Goal: Task Accomplishment & Management: Manage account settings

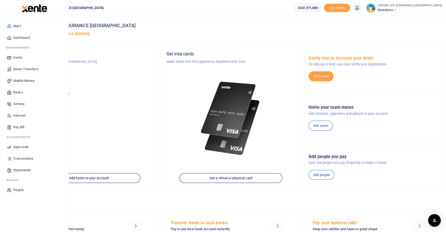
click at [22, 114] on span "Internet" at bounding box center [19, 115] width 12 height 5
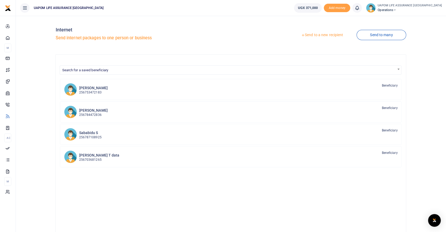
click at [332, 35] on link "Send to a new recipient" at bounding box center [322, 35] width 69 height 10
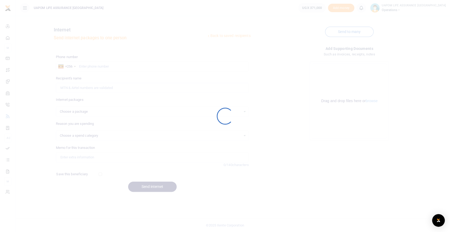
select select
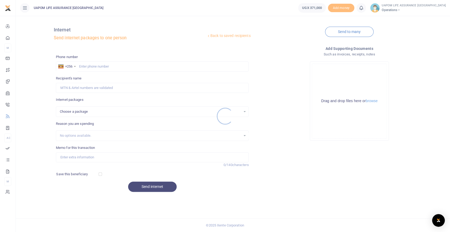
click at [112, 64] on div at bounding box center [225, 116] width 450 height 232
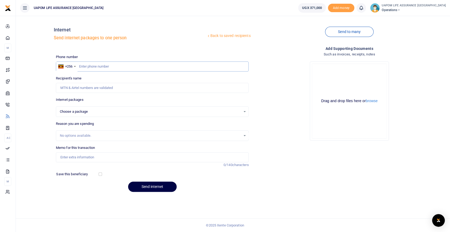
click at [112, 65] on input "text" at bounding box center [152, 66] width 193 height 10
paste input "775 965374"
drag, startPoint x: 87, startPoint y: 66, endPoint x: 91, endPoint y: 69, distance: 5.4
click at [87, 67] on input "775 965374" at bounding box center [152, 66] width 193 height 10
click at [86, 65] on input "775 965374" at bounding box center [152, 66] width 193 height 10
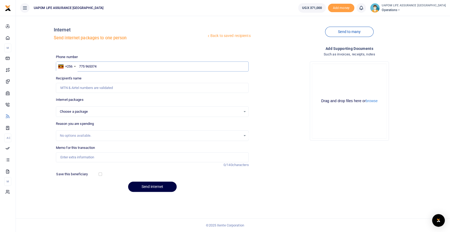
type input "775965374"
click at [105, 67] on input "775965374" at bounding box center [152, 66] width 193 height 10
select select
type input "[PERSON_NAME]"
type input "775965374"
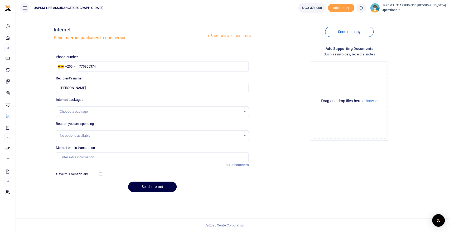
click at [91, 111] on div "Choose a package" at bounding box center [151, 111] width 182 height 5
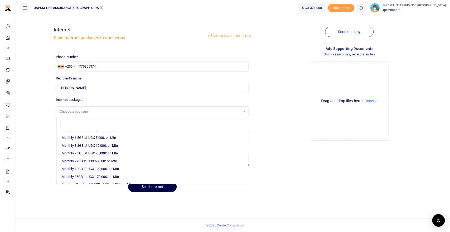
scroll to position [88, 0]
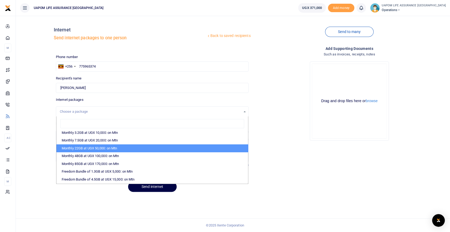
click at [102, 145] on li "Monthly 22GB at UGX 50,000: on Mtn" at bounding box center [152, 148] width 192 height 8
select select "CXpJYDqUGIMMdw3YXKilkAodr3ix5COxIAXy7MdavpbFAxMIqXt/dw=="
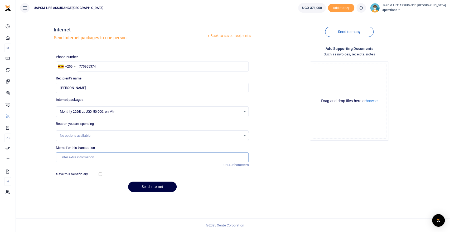
click at [86, 157] on input "Memo for this transaction" at bounding box center [152, 157] width 193 height 10
type input "Support work"
click at [154, 187] on button "Send internet" at bounding box center [152, 187] width 49 height 10
click at [125, 69] on input "text" at bounding box center [152, 66] width 193 height 10
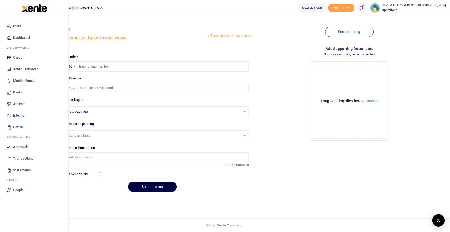
click at [17, 102] on span "Airtime" at bounding box center [18, 103] width 11 height 5
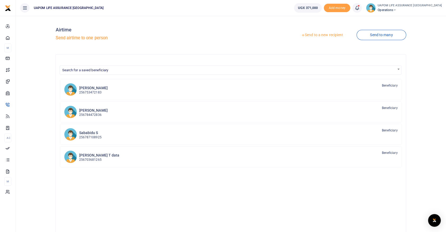
click at [322, 35] on div at bounding box center [223, 116] width 446 height 232
click at [324, 35] on link "Send to a new recipient" at bounding box center [322, 35] width 69 height 10
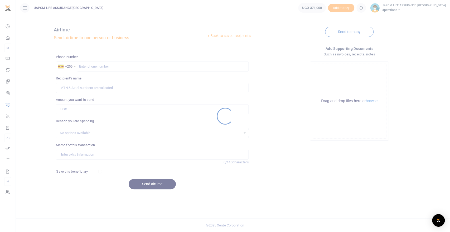
click at [111, 69] on div at bounding box center [225, 116] width 450 height 232
click at [111, 68] on div at bounding box center [225, 116] width 450 height 232
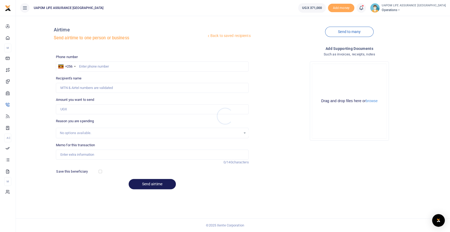
click at [111, 66] on div at bounding box center [225, 116] width 450 height 232
click at [111, 67] on input "text" at bounding box center [152, 66] width 193 height 10
paste input "701 339904"
click at [86, 67] on input "701 339904" at bounding box center [152, 66] width 193 height 10
click at [102, 63] on input "701339904" at bounding box center [152, 66] width 193 height 10
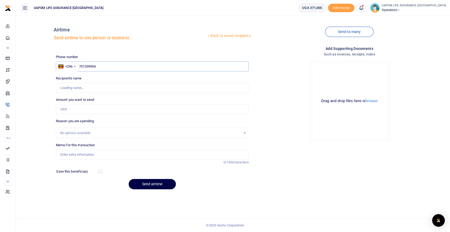
type input "701339904"
click at [83, 108] on input "Amount you want to send" at bounding box center [152, 109] width 193 height 10
type input "5,0000"
type input "Kaziro Moses"
type input "50,000"
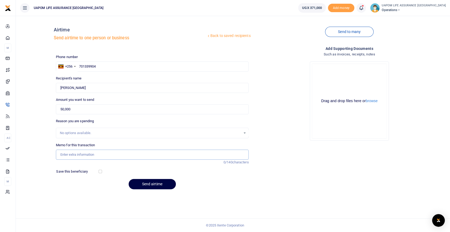
click at [75, 158] on input "Memo for this transaction" at bounding box center [152, 155] width 193 height 10
type input "Support work"
click at [144, 185] on button "Send airtime" at bounding box center [152, 184] width 47 height 10
click at [364, 7] on icon at bounding box center [361, 8] width 5 height 6
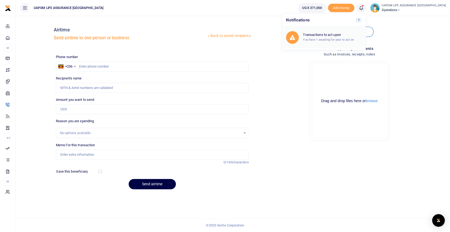
click at [327, 36] on h6 "Transactions to act upon" at bounding box center [332, 35] width 59 height 4
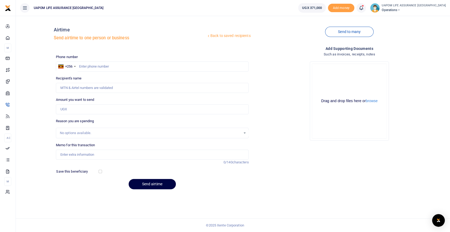
click at [364, 8] on icon at bounding box center [361, 8] width 5 height 6
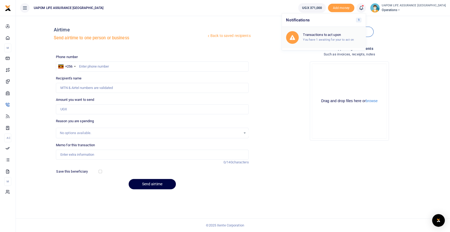
click at [355, 36] on h6 "Transactions to act upon" at bounding box center [332, 35] width 59 height 4
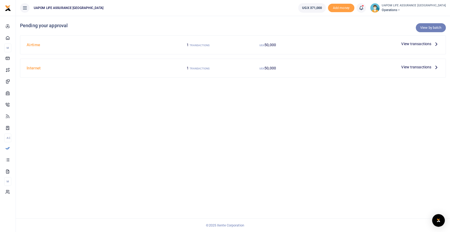
click at [435, 27] on link "View by batch" at bounding box center [431, 27] width 30 height 9
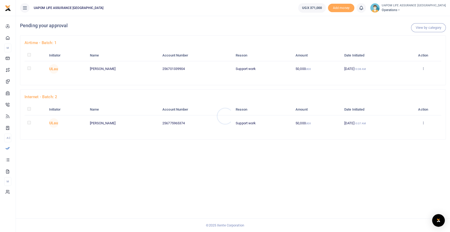
click at [422, 69] on div at bounding box center [225, 116] width 450 height 232
click at [425, 68] on icon at bounding box center [423, 69] width 3 height 4
click at [403, 77] on link "Approve" at bounding box center [405, 77] width 42 height 7
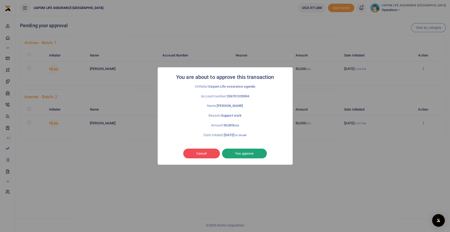
click at [248, 154] on button "Yes approve" at bounding box center [244, 154] width 45 height 10
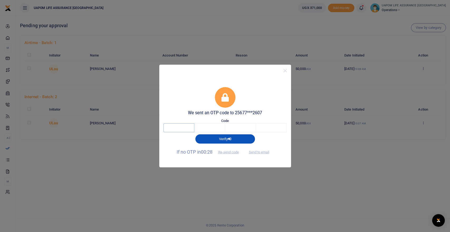
click at [179, 129] on input "text" at bounding box center [179, 127] width 31 height 9
type input "3"
type input "9"
type input "0"
type input "9"
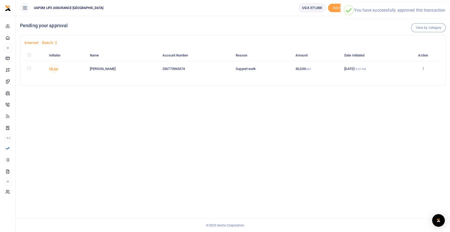
click at [425, 68] on icon at bounding box center [423, 69] width 3 height 4
click at [409, 76] on link "Approve" at bounding box center [405, 77] width 42 height 7
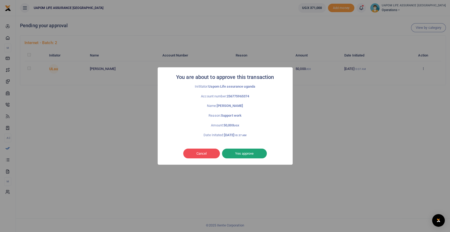
click at [251, 154] on button "Yes approve" at bounding box center [244, 154] width 45 height 10
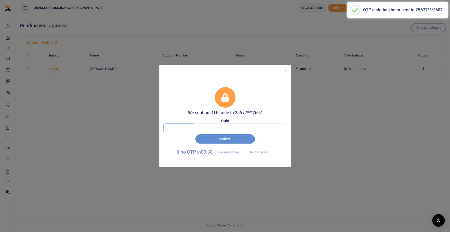
click at [180, 130] on input "text" at bounding box center [179, 127] width 31 height 9
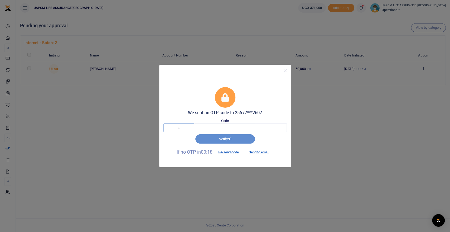
type input "5"
type input "9"
type input "7"
type input "3"
